Goal: Entertainment & Leisure: Consume media (video, audio)

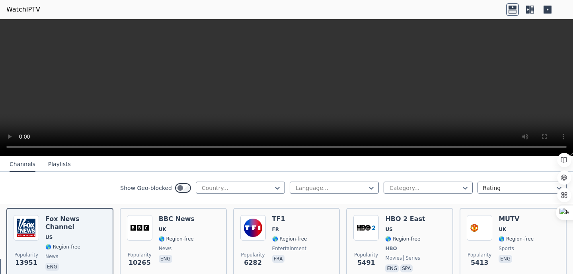
scroll to position [93, 0]
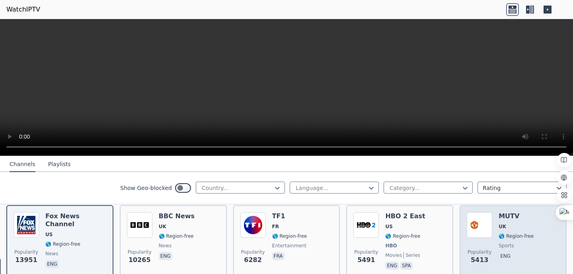
click at [522, 223] on div "MUTV UK 🌎 Region-free sports eng" at bounding box center [515, 241] width 35 height 59
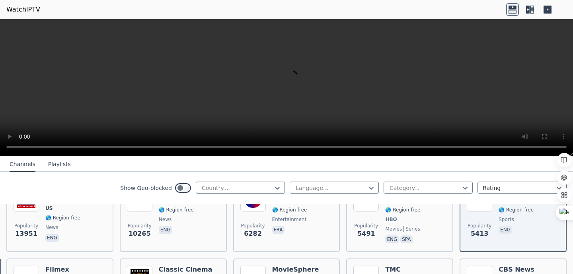
scroll to position [67, 0]
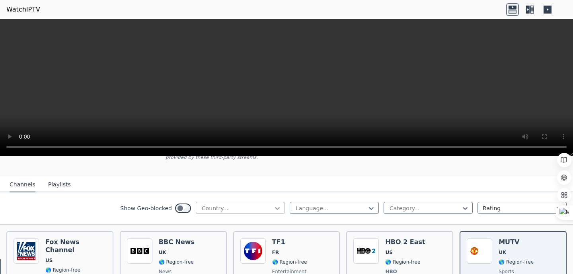
click at [281, 206] on icon at bounding box center [277, 208] width 8 height 8
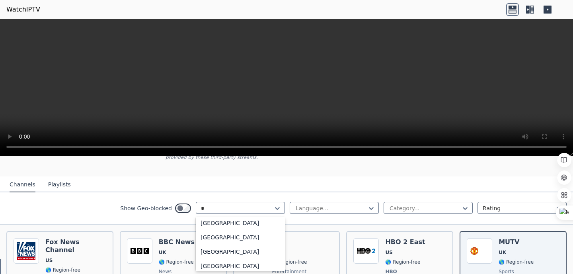
scroll to position [160, 0]
type input "**"
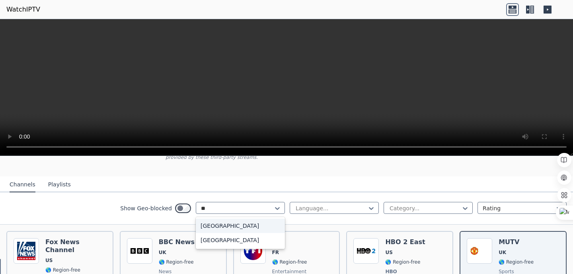
scroll to position [0, 0]
click at [241, 237] on div "[GEOGRAPHIC_DATA]" at bounding box center [240, 240] width 89 height 14
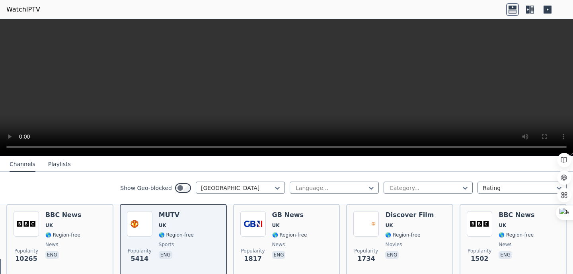
scroll to position [92, 0]
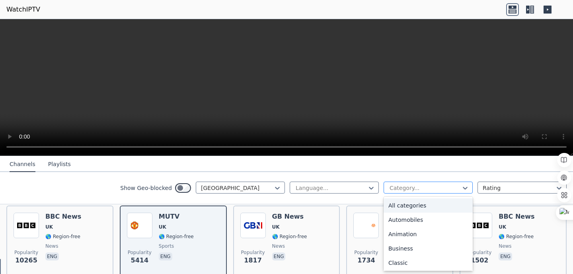
click at [416, 185] on div at bounding box center [424, 188] width 72 height 8
type input "*"
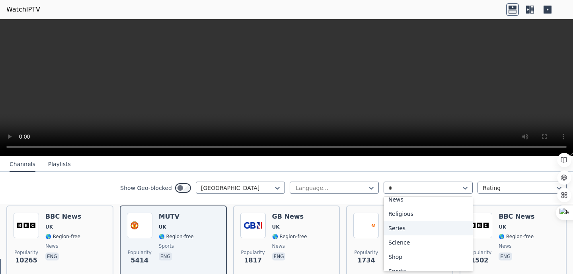
scroll to position [130, 0]
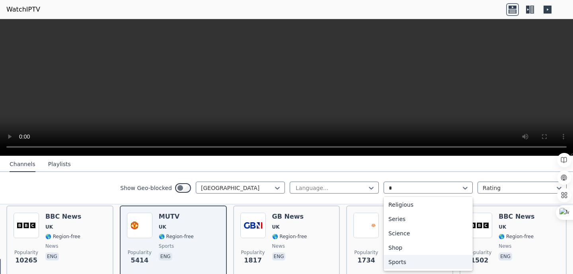
click at [404, 260] on div "Sports" at bounding box center [427, 261] width 89 height 14
